Goal: Task Accomplishment & Management: Use online tool/utility

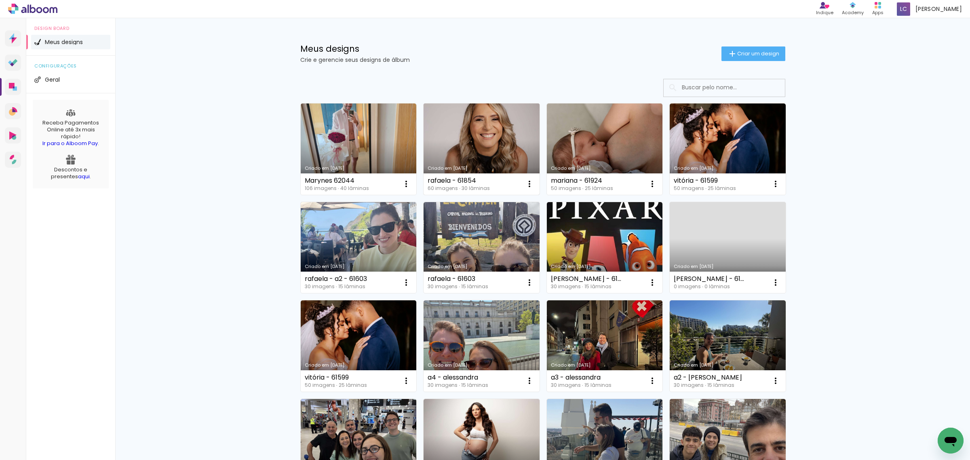
click at [476, 160] on link "Criado em [DATE]" at bounding box center [482, 149] width 116 height 91
